Goal: Check status

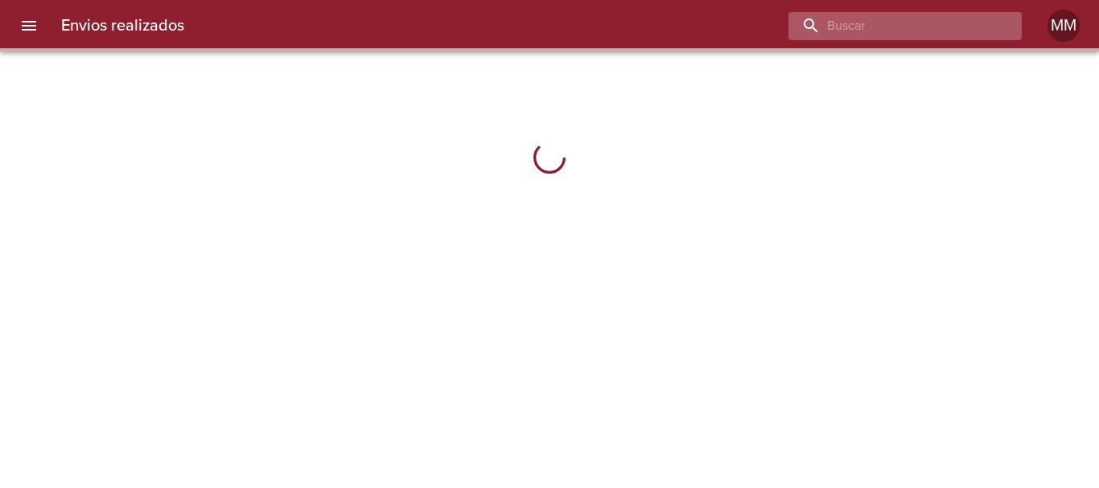
click at [946, 31] on input "buscar" at bounding box center [892, 26] width 206 height 28
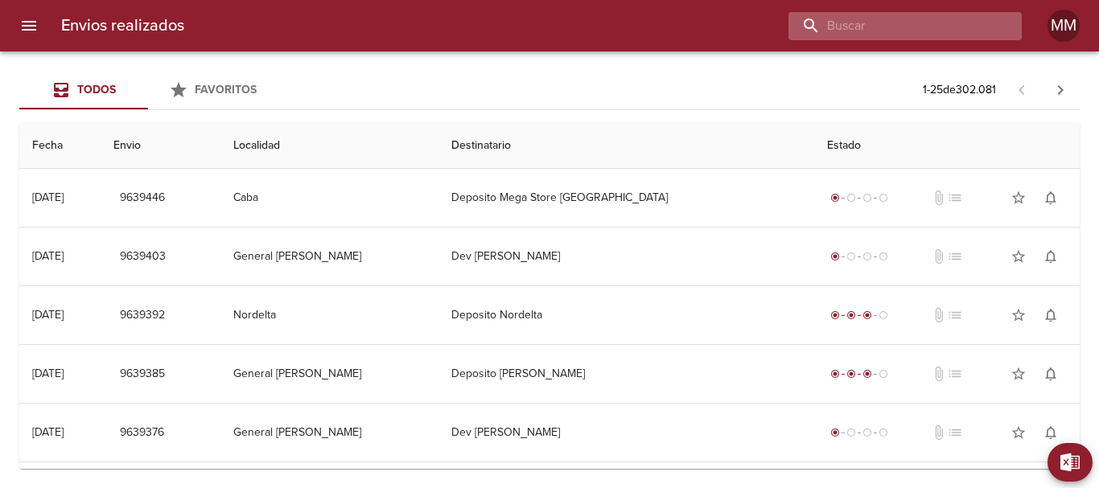
paste input "[PERSON_NAME] [PERSON_NAME]"
type input "[PERSON_NAME] [PERSON_NAME]"
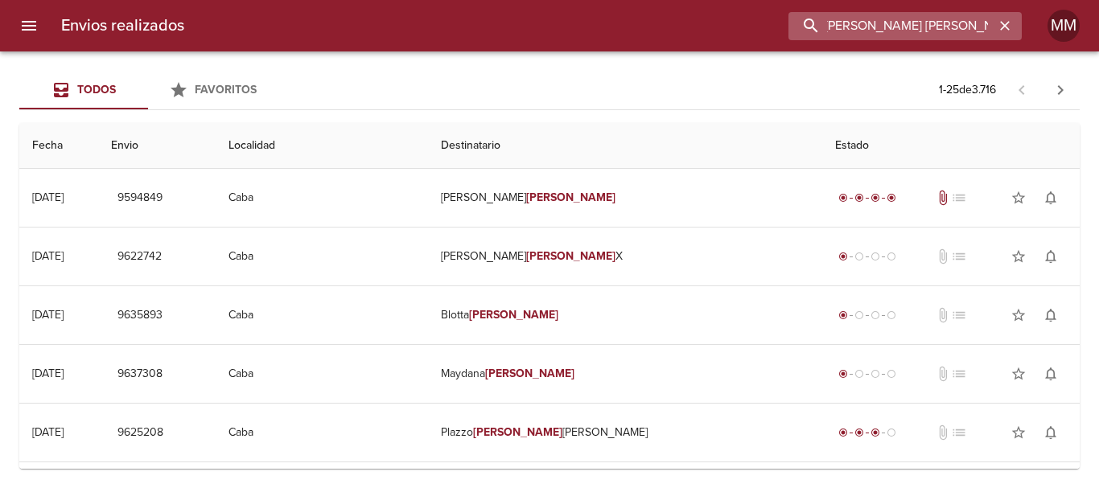
click at [976, 33] on input "[PERSON_NAME] [PERSON_NAME]" at bounding box center [892, 26] width 206 height 28
drag, startPoint x: 975, startPoint y: 31, endPoint x: 795, endPoint y: 40, distance: 179.7
click at [795, 40] on div "Envios realizados [PERSON_NAME] [PERSON_NAME] MM" at bounding box center [549, 26] width 1099 height 52
click at [1008, 23] on icon "button" at bounding box center [1005, 26] width 10 height 10
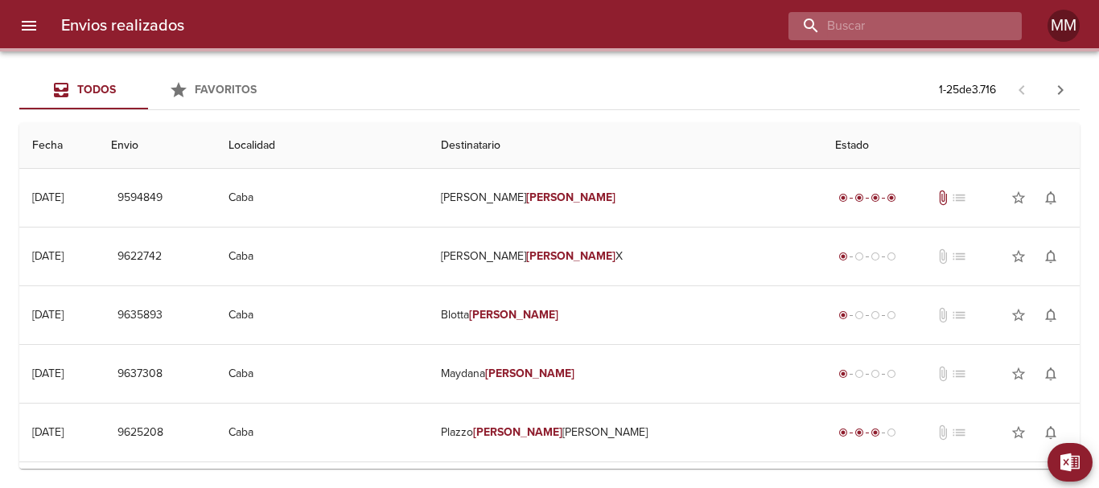
click at [938, 23] on input "buscar" at bounding box center [892, 26] width 206 height 28
paste input "[PERSON_NAME] [PERSON_NAME]"
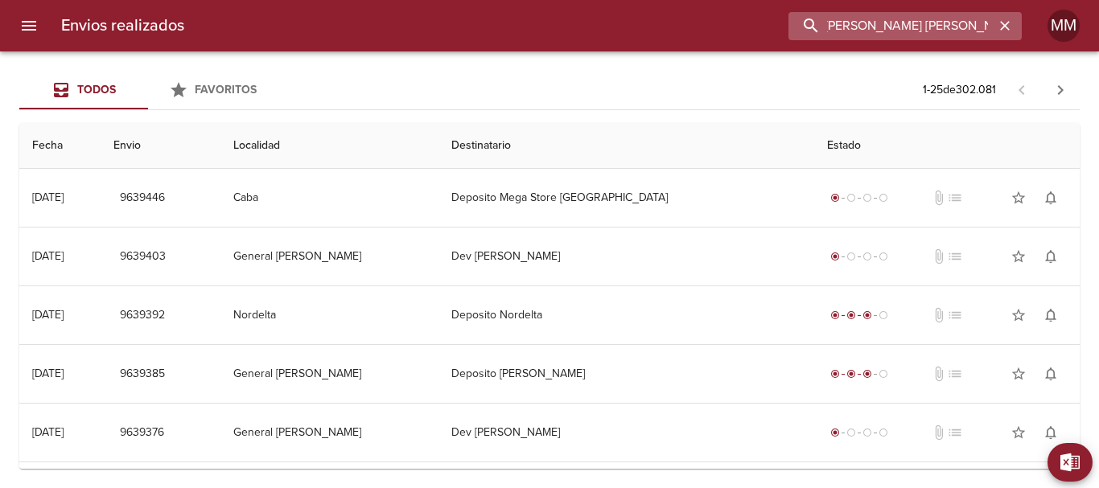
type input "[PERSON_NAME] [PERSON_NAME]"
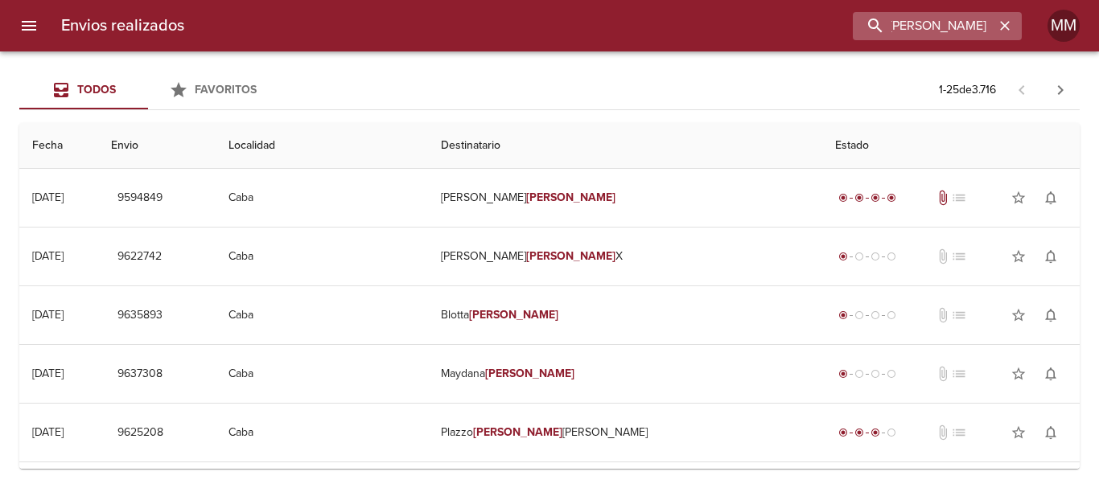
scroll to position [0, 0]
click at [1005, 26] on icon "button" at bounding box center [1005, 26] width 10 height 10
